Goal: Information Seeking & Learning: Stay updated

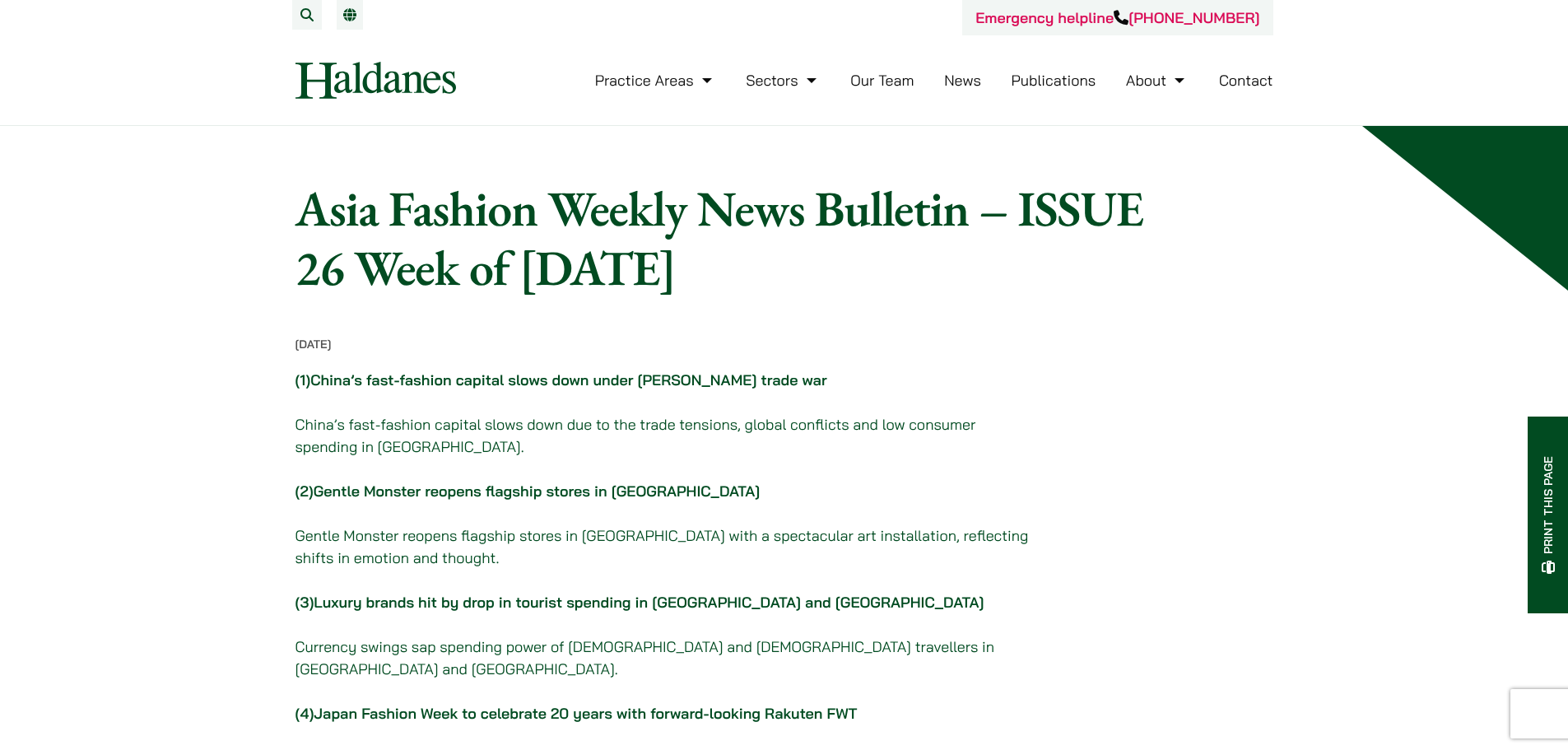
click at [968, 78] on link "News" at bounding box center [961, 80] width 37 height 19
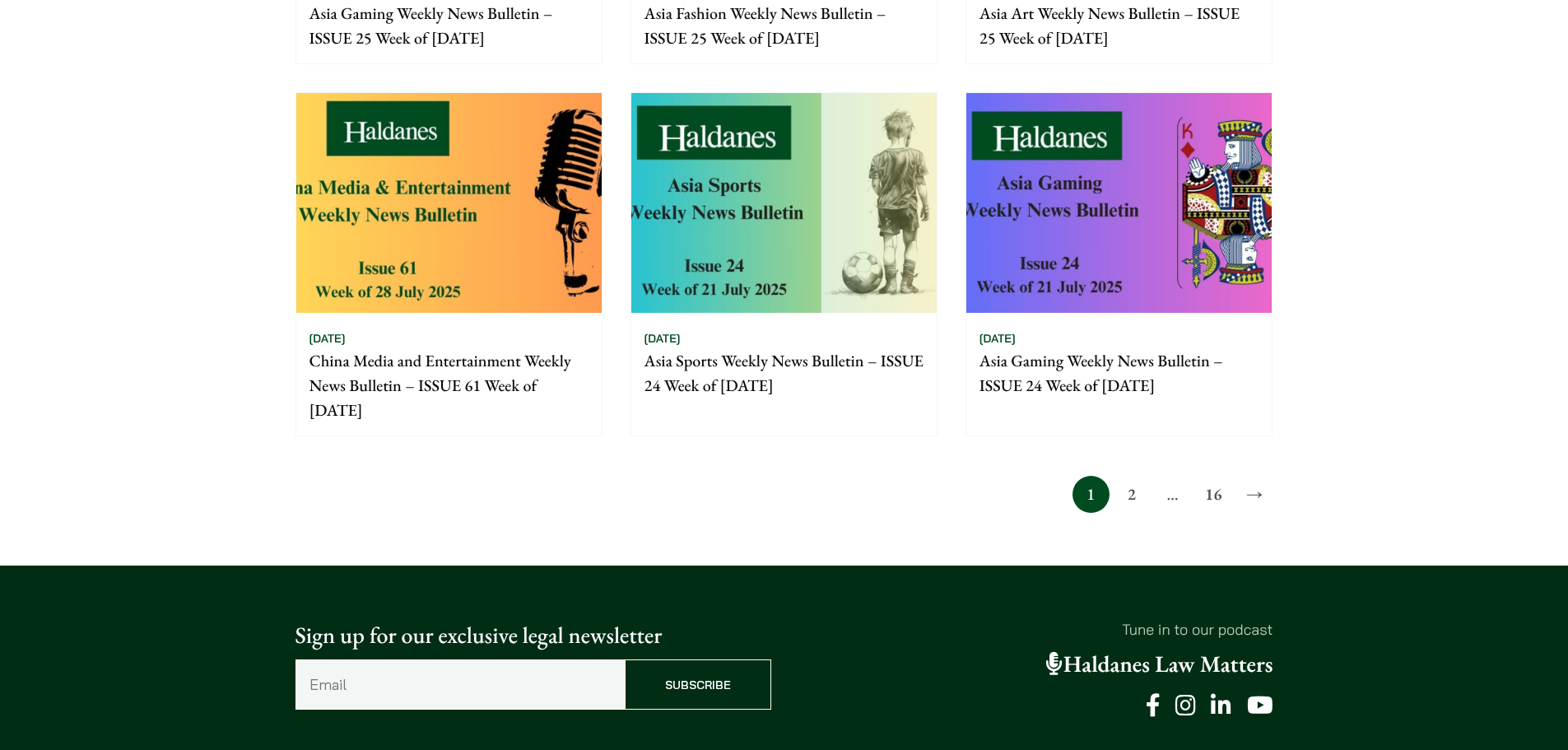
scroll to position [1231, 0]
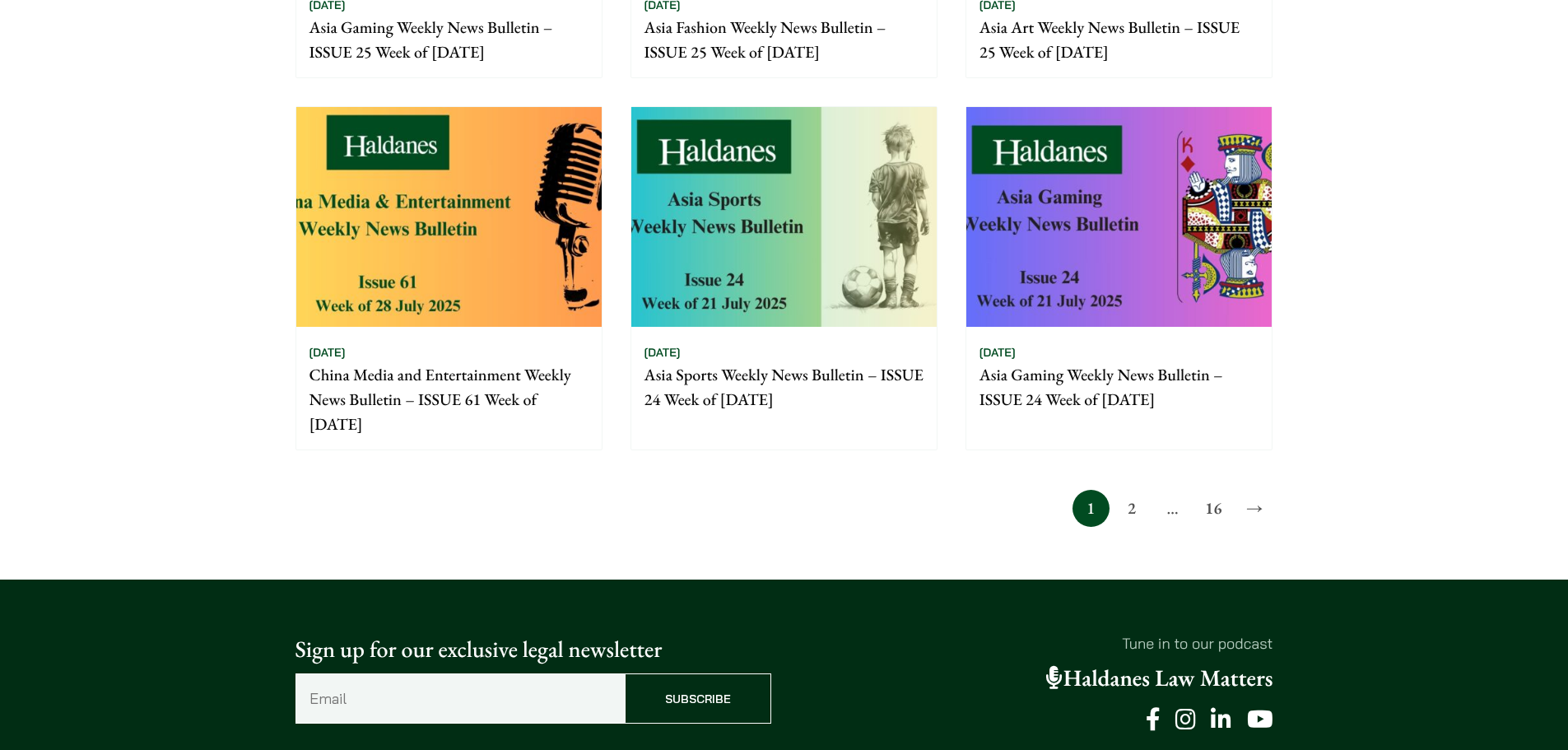
click at [824, 277] on img at bounding box center [784, 216] width 305 height 220
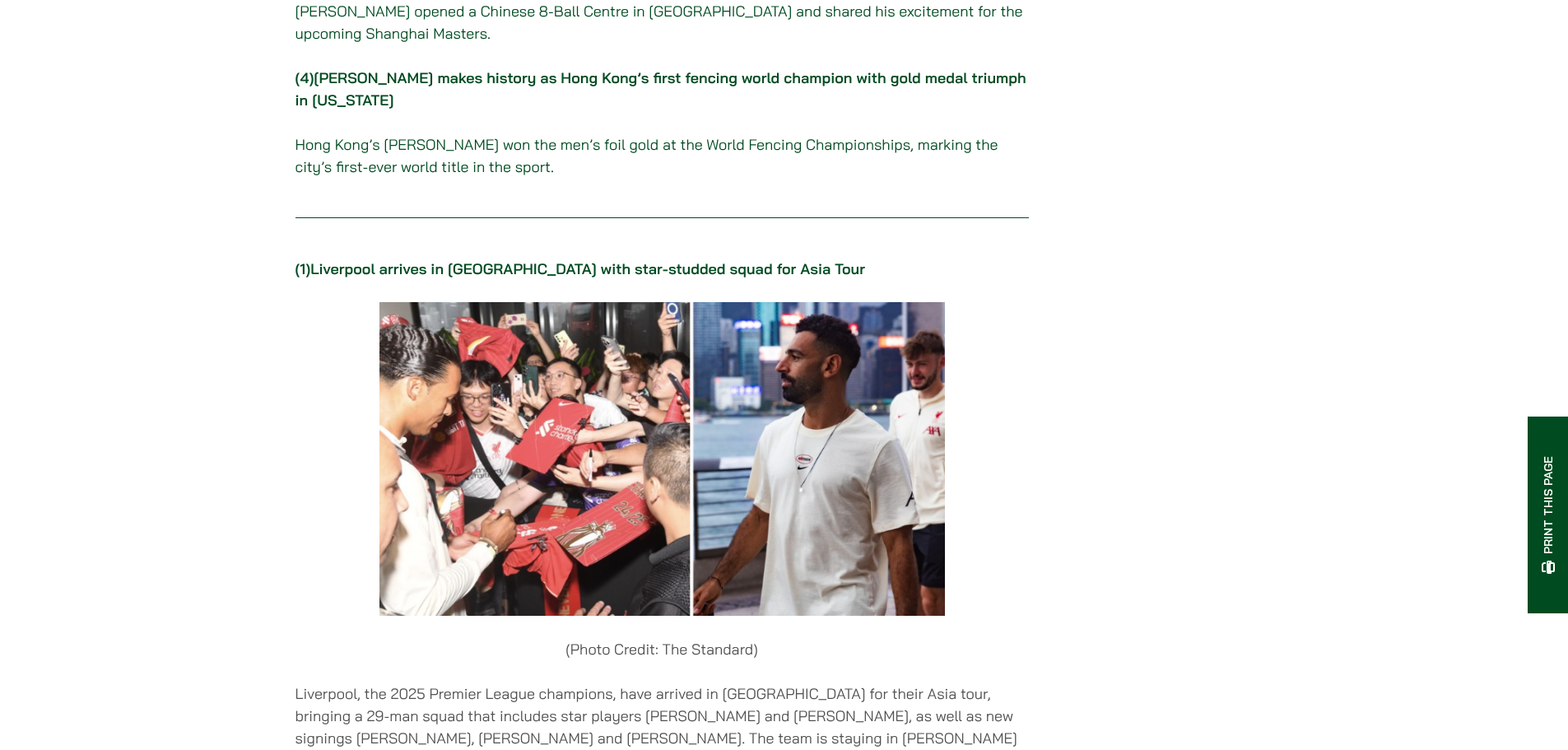
scroll to position [658, 0]
